Goal: Information Seeking & Learning: Obtain resource

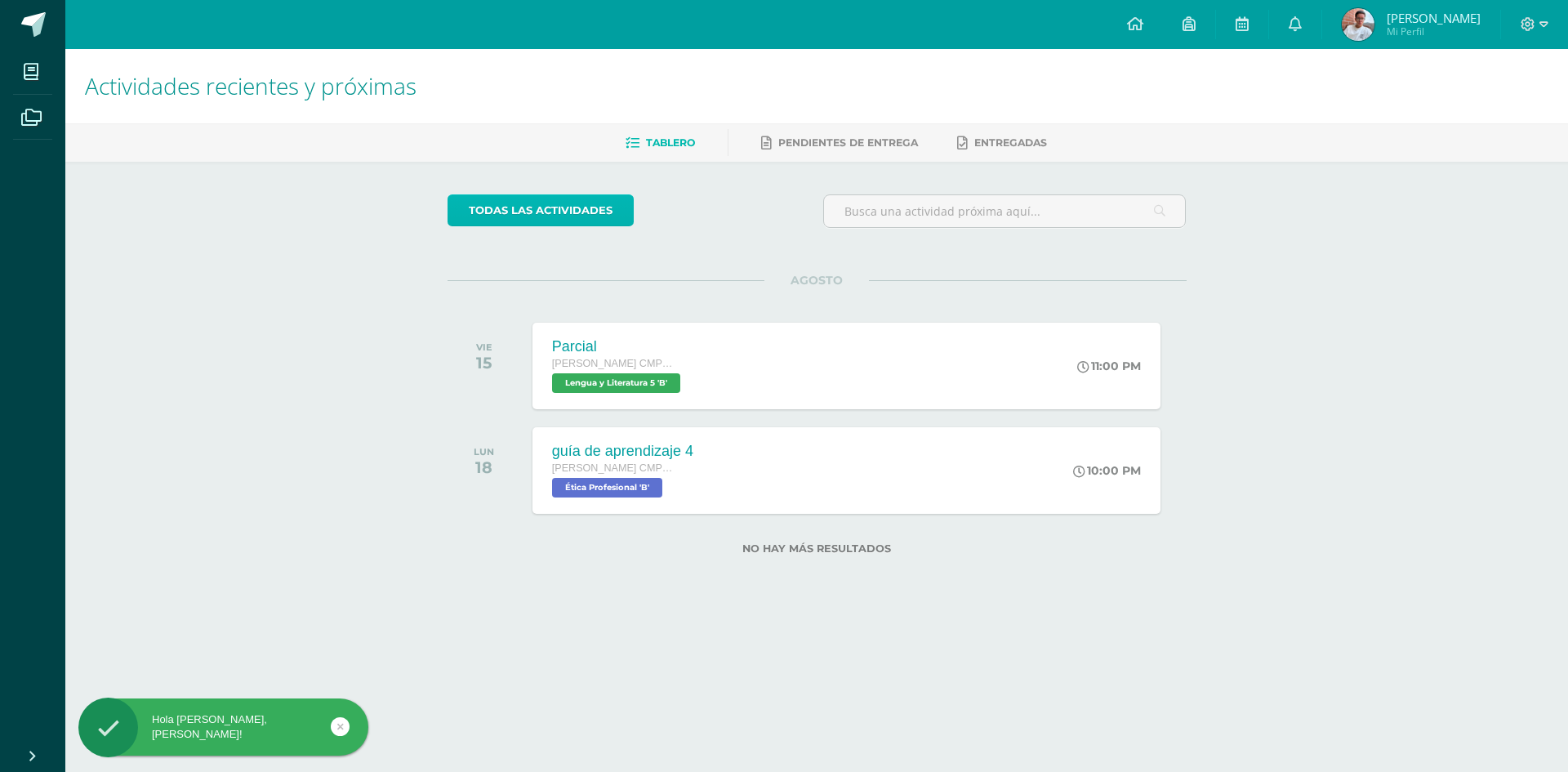
click at [584, 225] on link "todas las Actividades" at bounding box center [540, 210] width 186 height 32
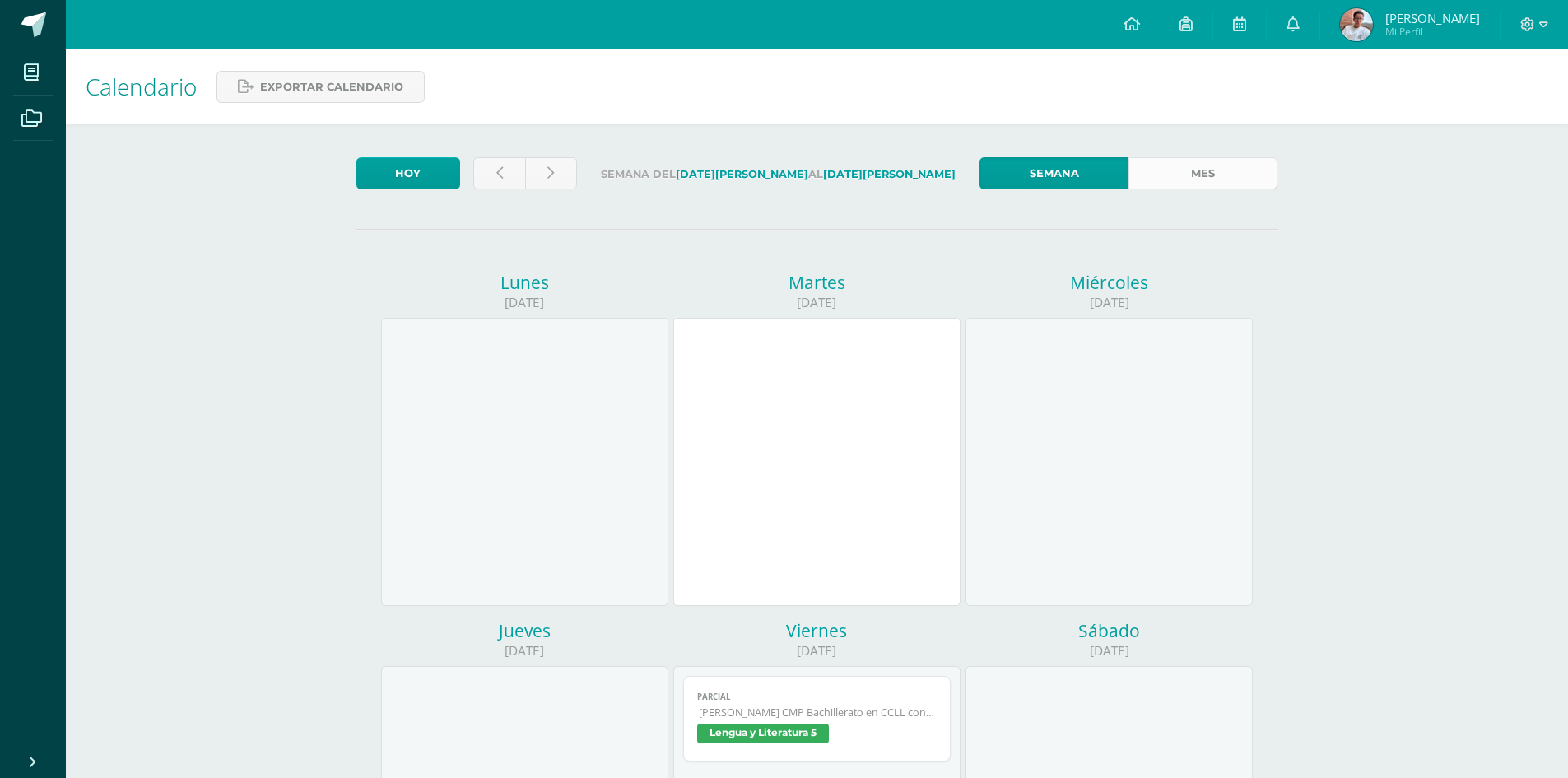
click at [1189, 172] on link "Mes" at bounding box center [1202, 173] width 149 height 32
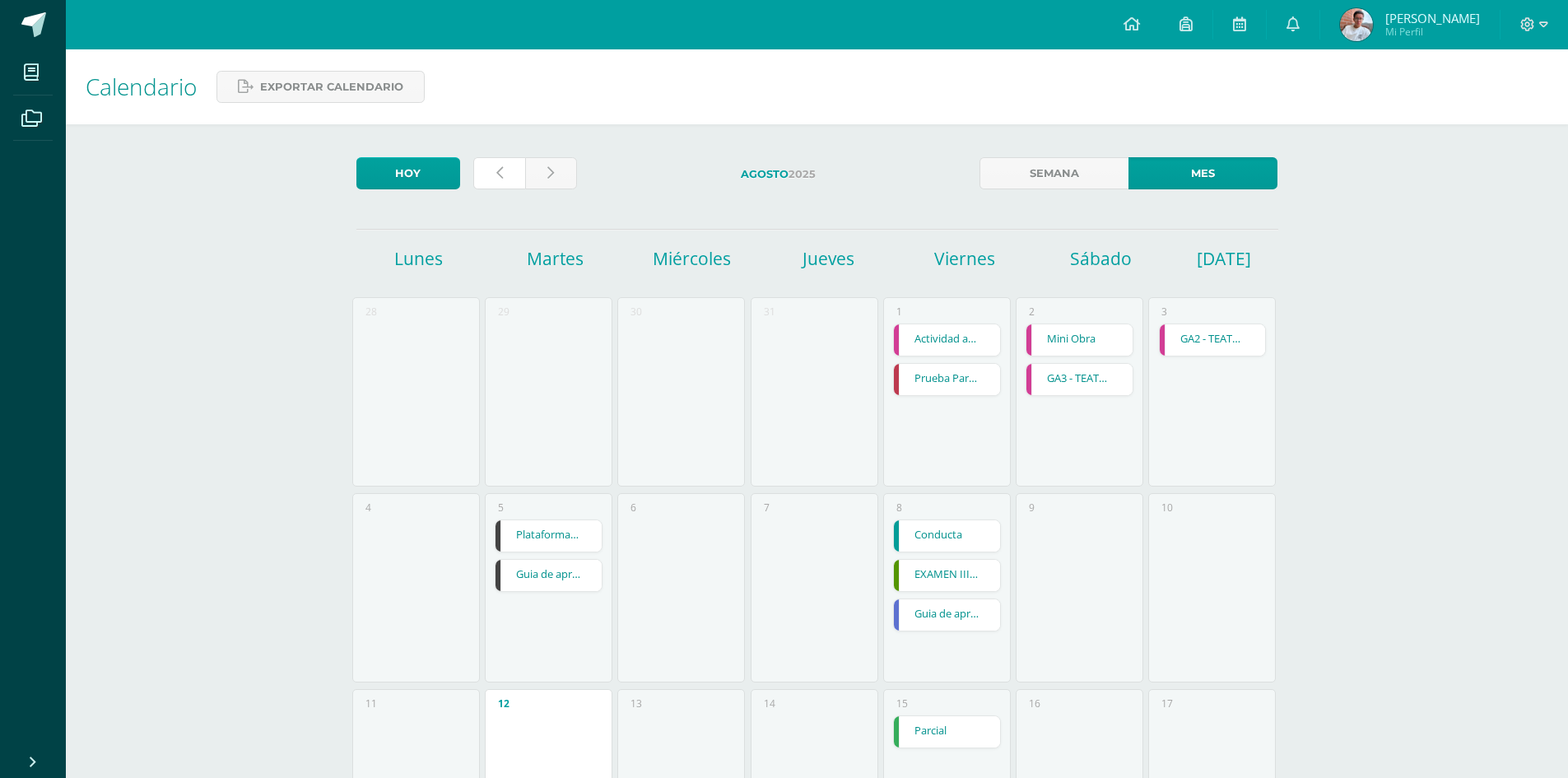
click at [500, 170] on icon at bounding box center [500, 173] width 7 height 14
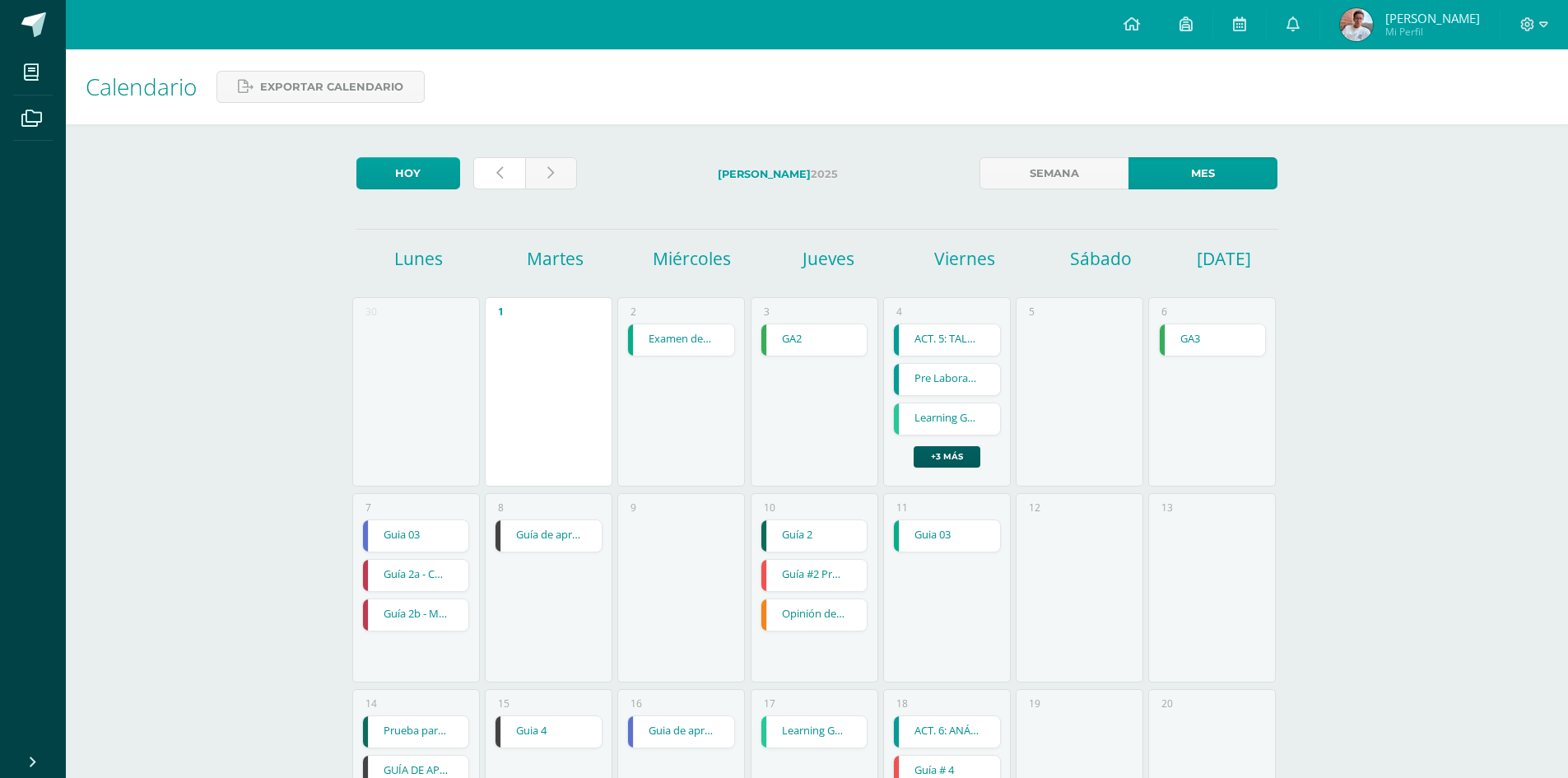
click at [500, 170] on icon at bounding box center [500, 173] width 7 height 14
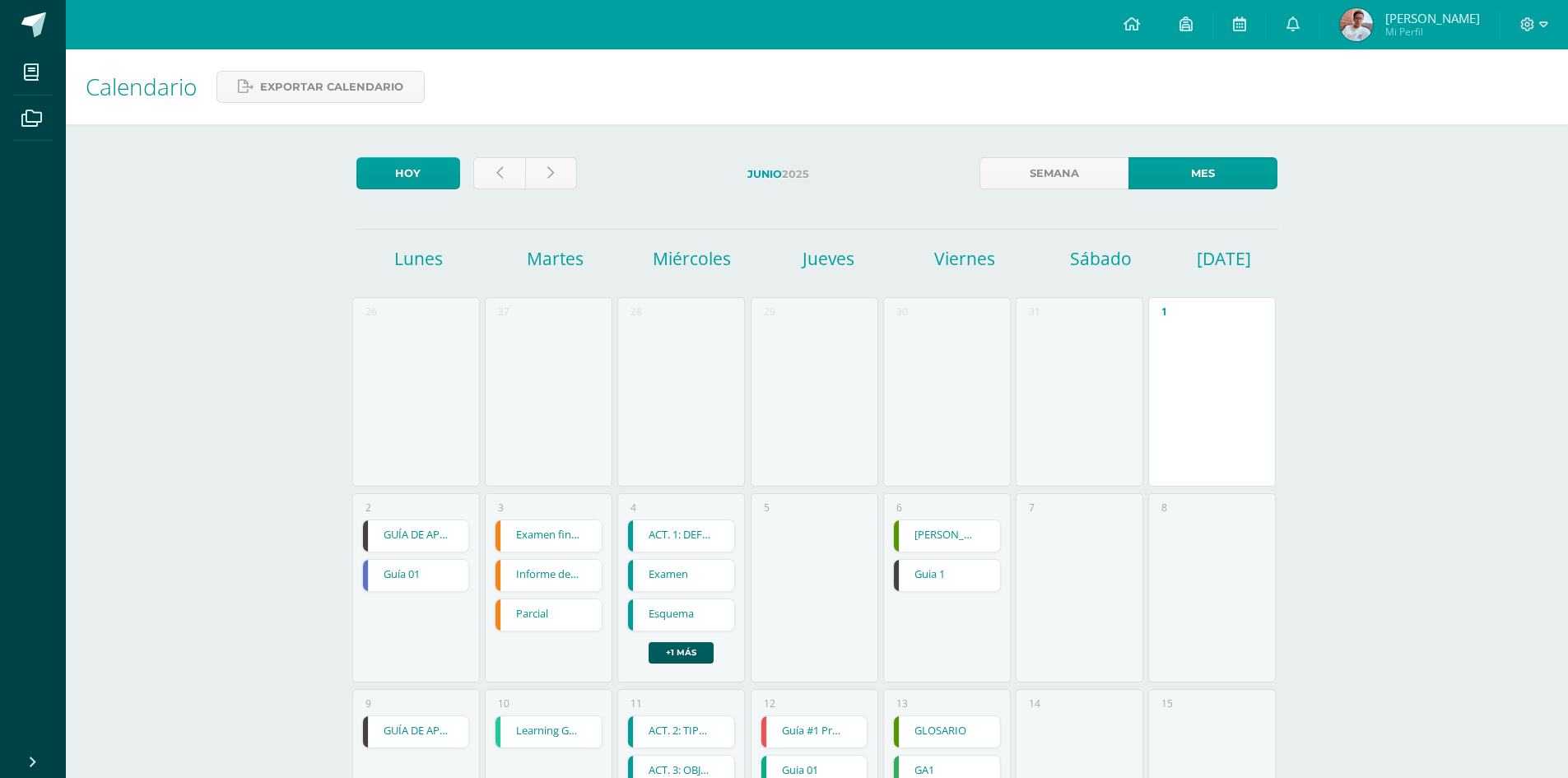
click at [393, 550] on link "GUÍA DE APRENDIZAJE 1" at bounding box center [416, 536] width 106 height 32
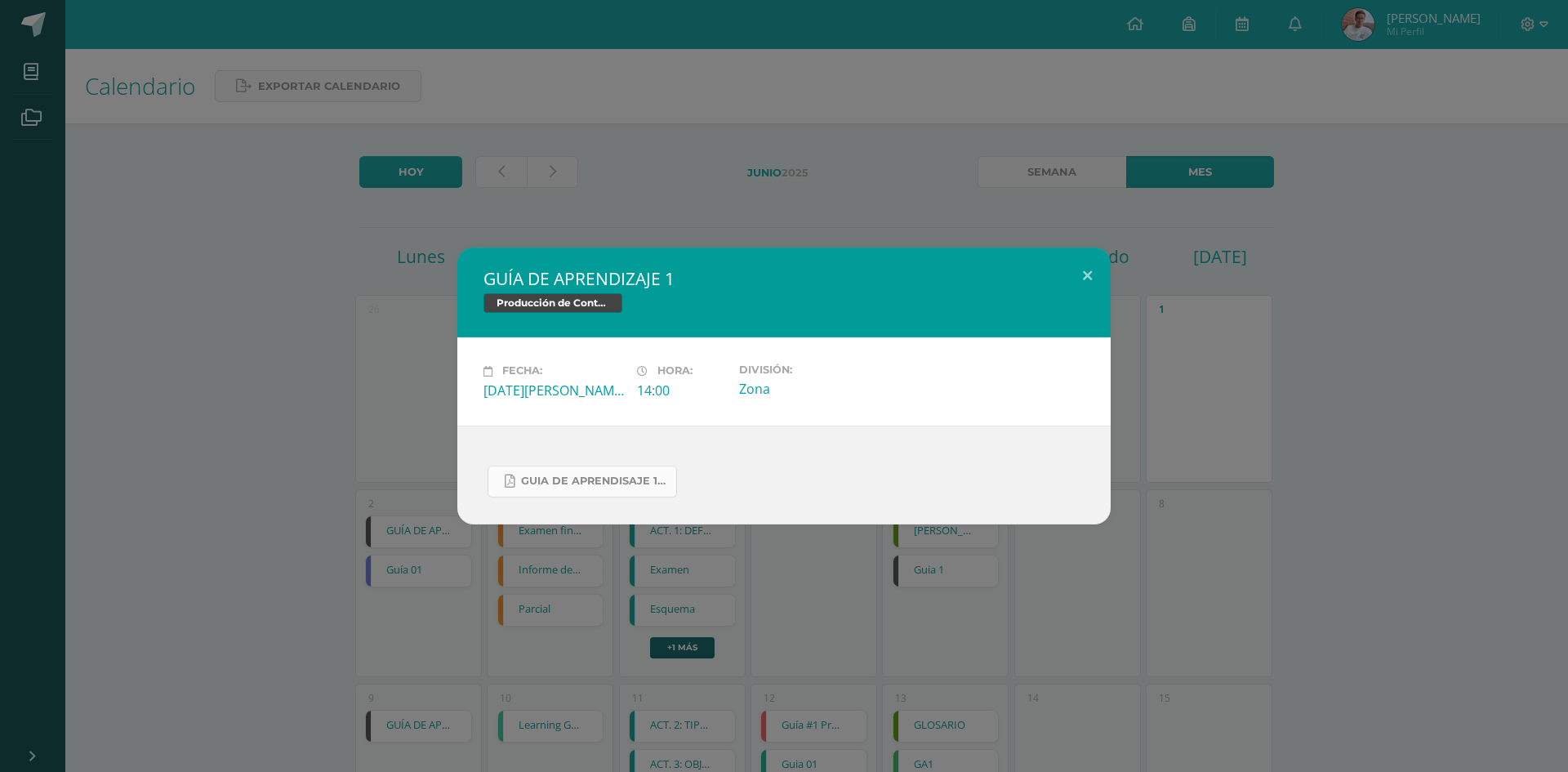
click at [618, 478] on span "Guia de aprendisaje 1 unidad 3.pdf" at bounding box center [594, 481] width 147 height 13
click at [415, 665] on div "GUÍA DE APRENDIZAJE 1 Producción de Contenidos Digitales Fecha: [DATE][PERSON_N…" at bounding box center [784, 386] width 1568 height 772
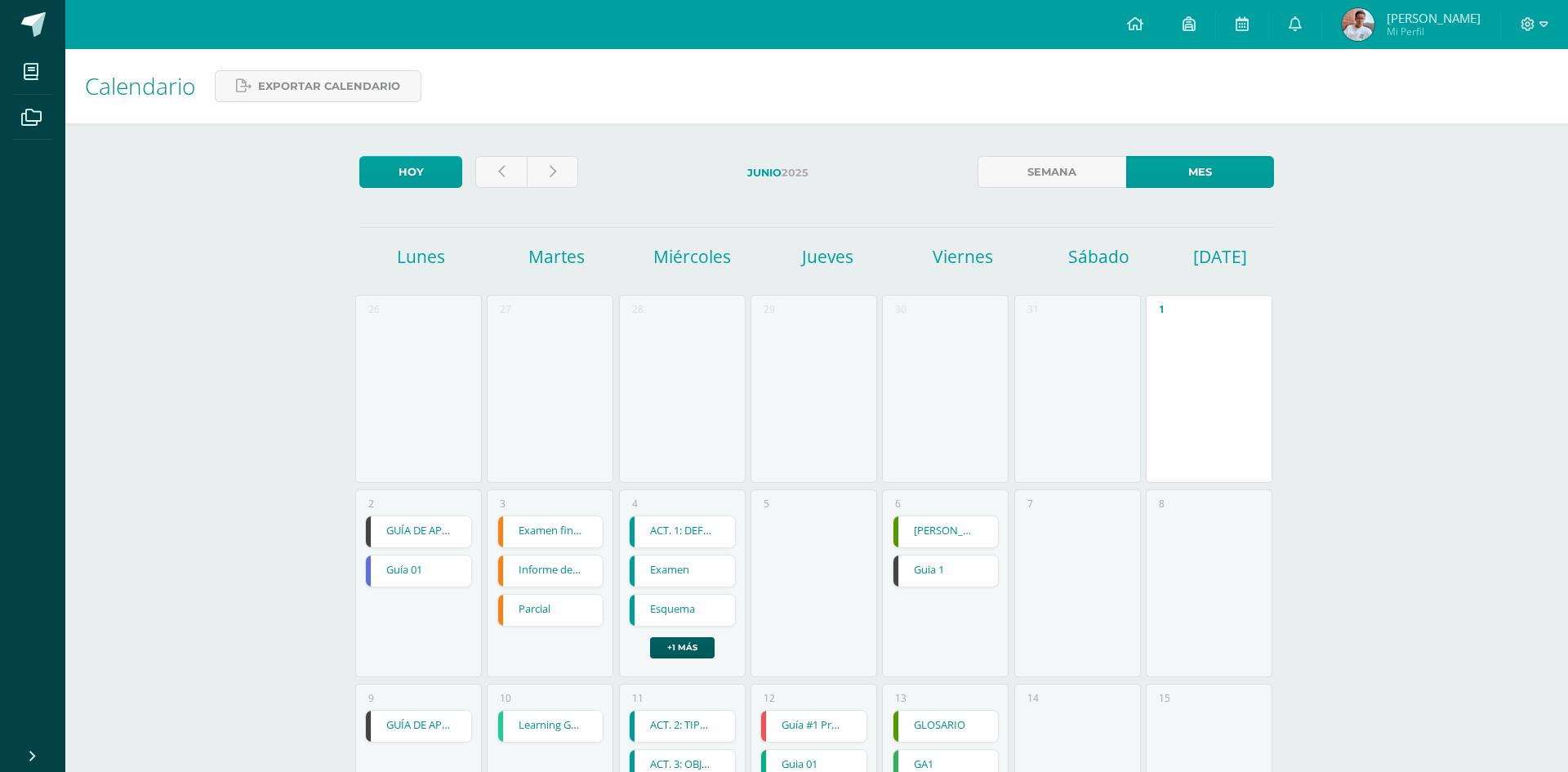
click at [417, 742] on div "GUÍA DE APRENDIZAJE 1 Producción de Contenidos Digitales Fecha: [DATE][PERSON_N…" at bounding box center [784, 386] width 1568 height 772
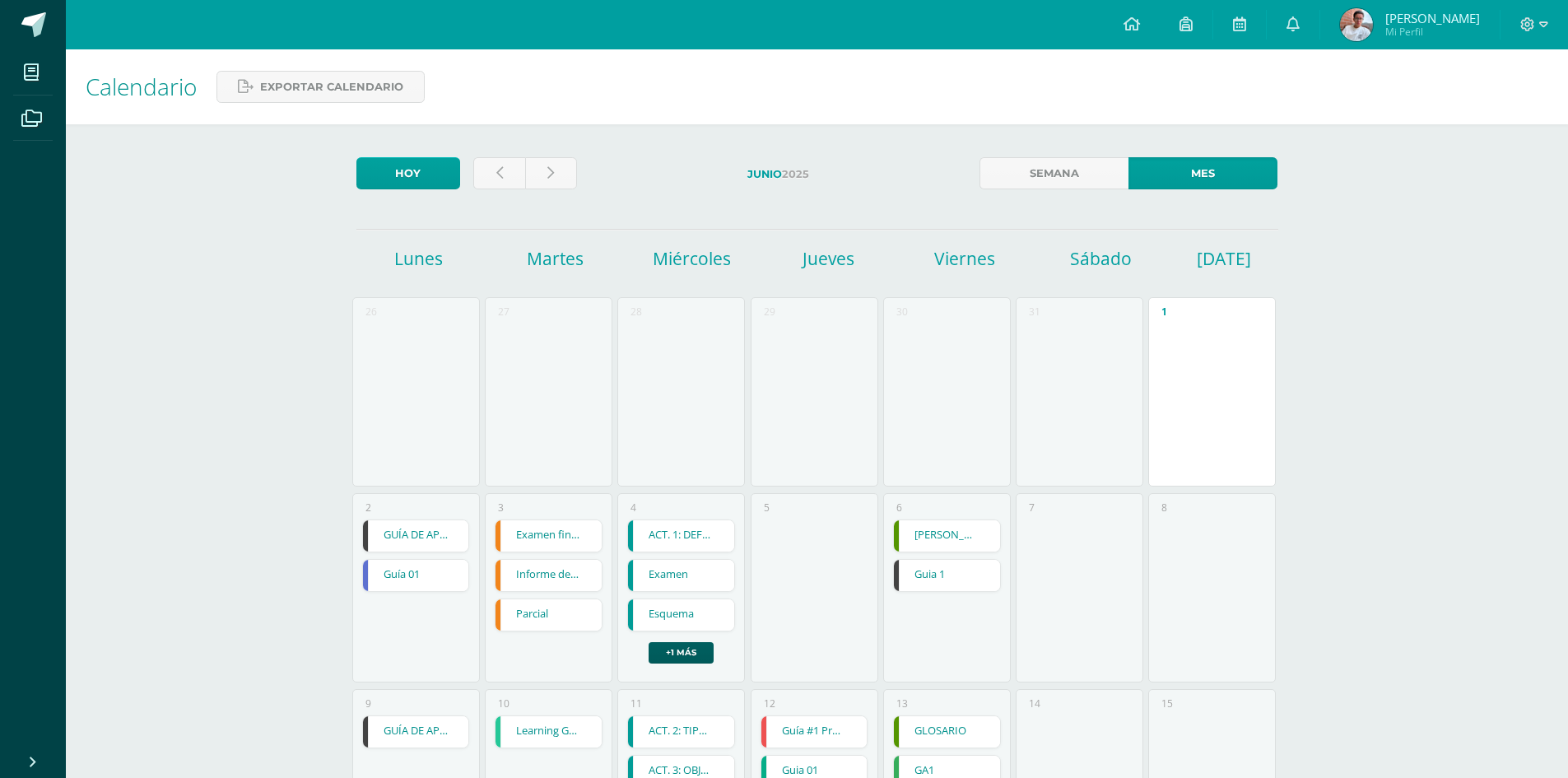
click at [418, 733] on link "GUÍA DE APRENDIZAJE 2" at bounding box center [416, 731] width 106 height 32
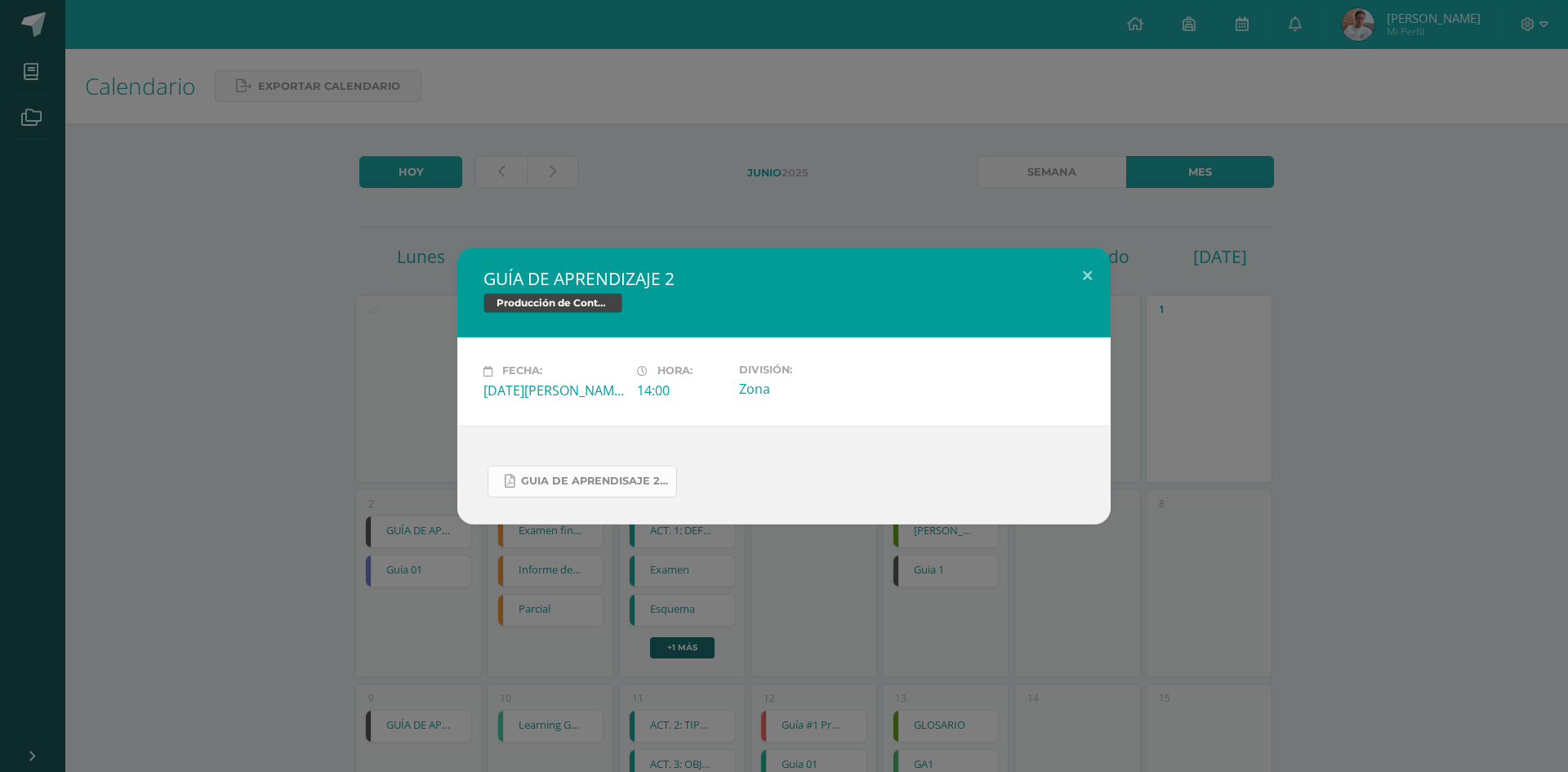
click at [631, 491] on link "Guia de aprendisaje 2 unidad 3.pdf" at bounding box center [582, 481] width 189 height 32
click at [1306, 176] on div "GUÍA DE APRENDIZAJE 2 Producción de Contenidos Digitales Fecha: [DATE][PERSON_N…" at bounding box center [784, 386] width 1568 height 772
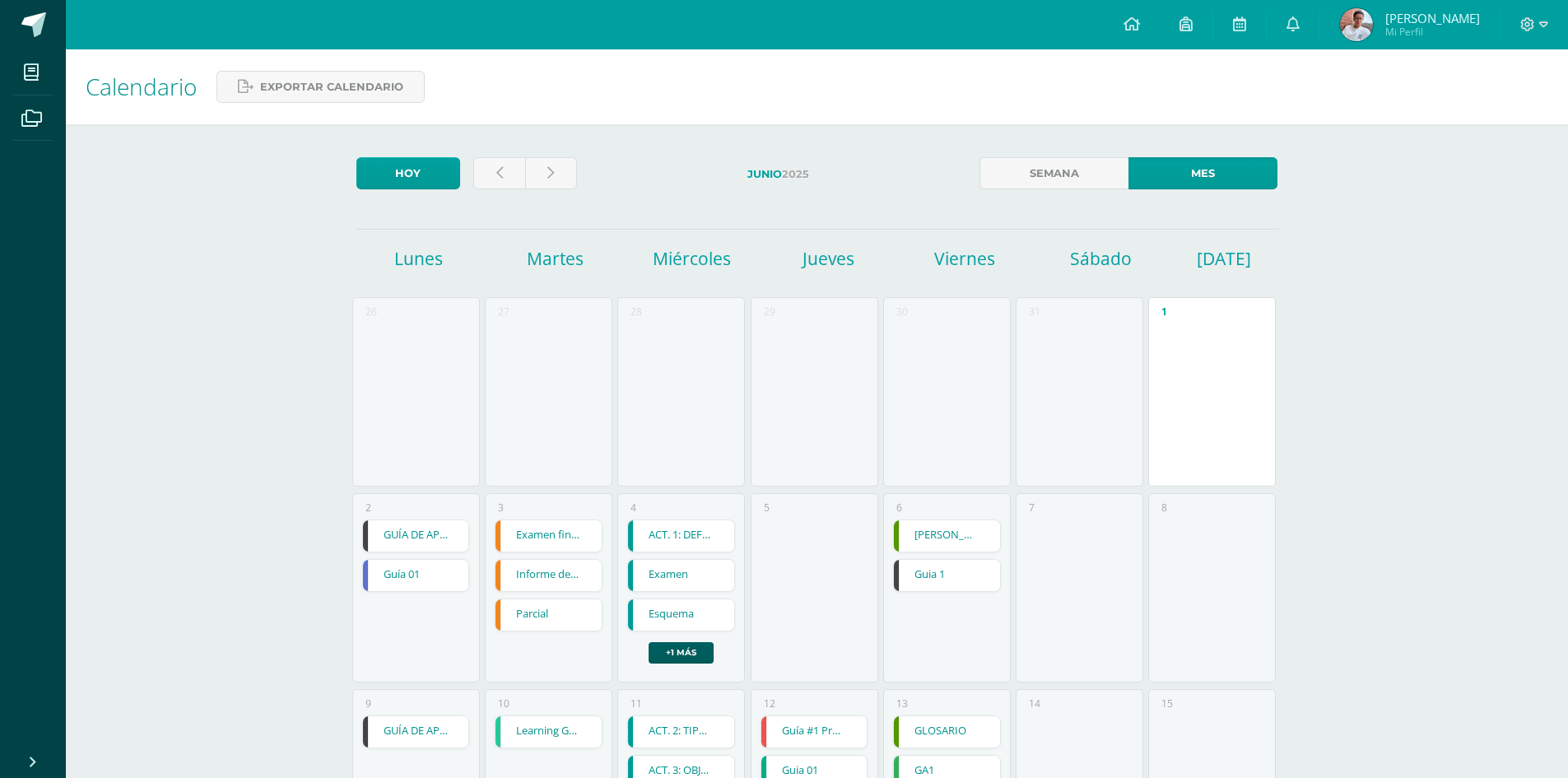
click at [1553, 17] on div at bounding box center [1534, 24] width 67 height 49
click at [1530, 24] on icon at bounding box center [1528, 24] width 14 height 14
click at [1488, 119] on span "Cerrar sesión" at bounding box center [1492, 112] width 74 height 16
